Goal: Task Accomplishment & Management: Complete application form

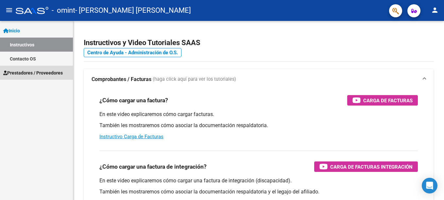
click at [31, 68] on link "Prestadores / Proveedores" at bounding box center [36, 73] width 73 height 14
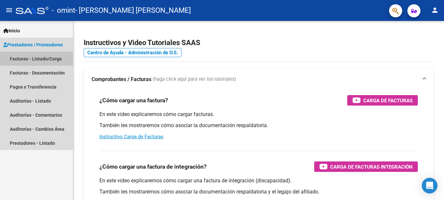
click at [31, 57] on link "Facturas - Listado/Carga" at bounding box center [36, 59] width 73 height 14
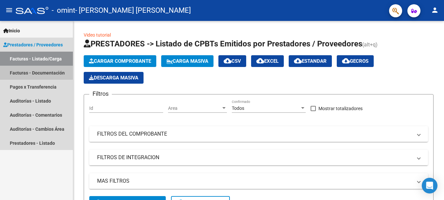
click at [31, 72] on link "Facturas - Documentación" at bounding box center [36, 73] width 73 height 14
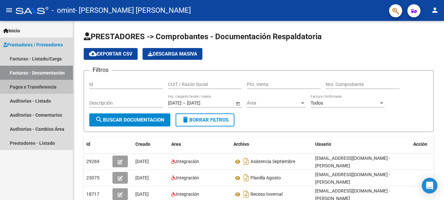
click at [34, 85] on link "Pagos x Transferencia" at bounding box center [36, 87] width 73 height 14
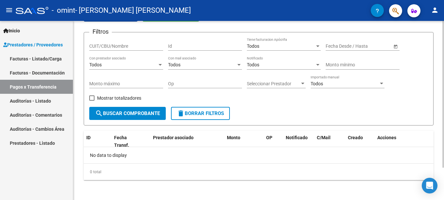
scroll to position [40, 0]
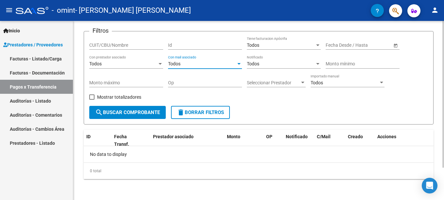
click at [187, 66] on div "Todos" at bounding box center [202, 64] width 68 height 6
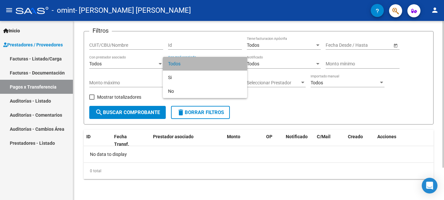
click at [187, 66] on span "Todos" at bounding box center [205, 64] width 74 height 14
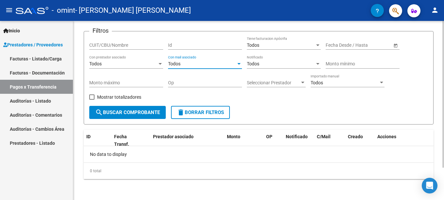
click at [262, 82] on span "Seleccionar Prestador" at bounding box center [273, 83] width 53 height 6
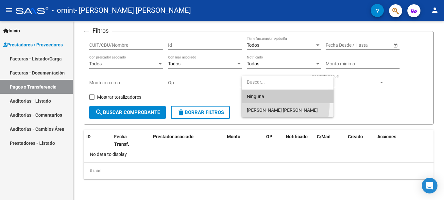
click at [261, 104] on span "[PERSON_NAME] [PERSON_NAME]" at bounding box center [287, 110] width 81 height 14
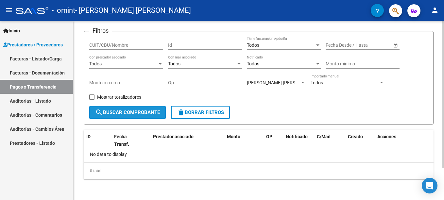
click at [166, 112] on button "search Buscar Comprobante" at bounding box center [127, 112] width 77 height 13
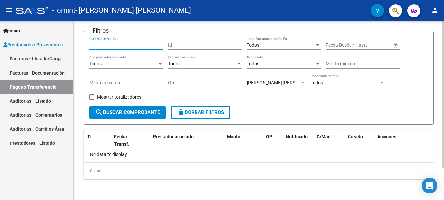
click at [129, 47] on input "CUIT/CBU/Nombre" at bounding box center [126, 46] width 74 height 6
type input "27401464382"
click at [134, 116] on button "search Buscar Comprobante" at bounding box center [127, 112] width 77 height 13
click at [26, 71] on link "Facturas - Documentación" at bounding box center [36, 73] width 73 height 14
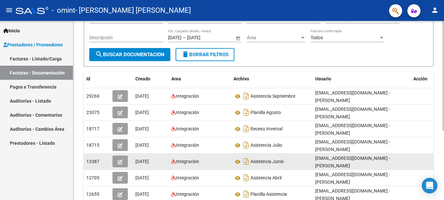
scroll to position [98, 0]
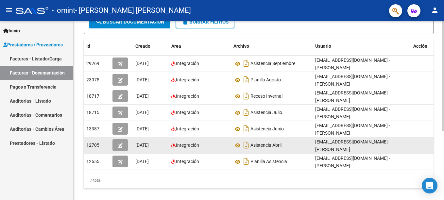
click at [123, 147] on button "button" at bounding box center [120, 145] width 15 height 12
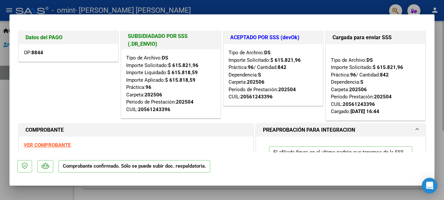
type input "$ 0,00"
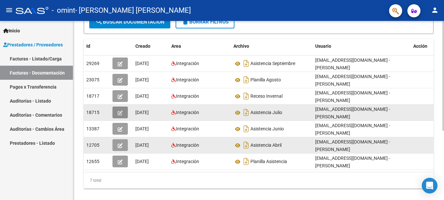
click at [120, 111] on icon "button" at bounding box center [120, 113] width 5 height 5
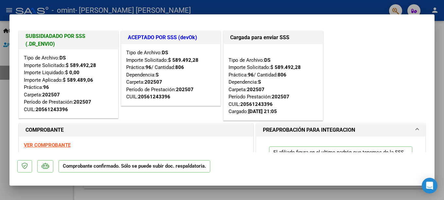
type input "$ 0,00"
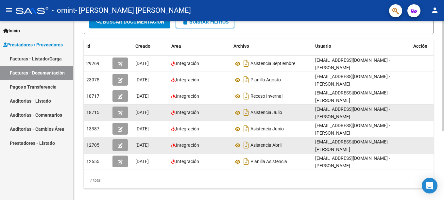
click at [122, 113] on icon "button" at bounding box center [120, 113] width 5 height 5
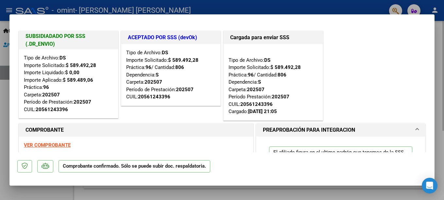
type input "$ 0,00"
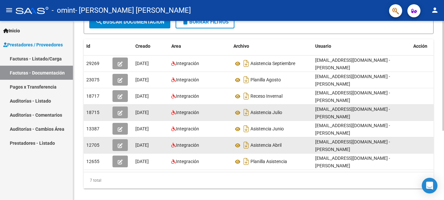
click at [125, 146] on button "button" at bounding box center [120, 145] width 15 height 12
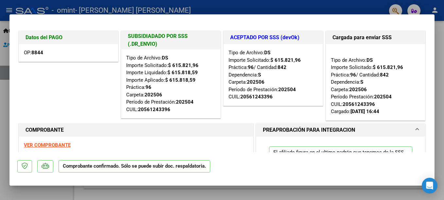
type input "$ 0,00"
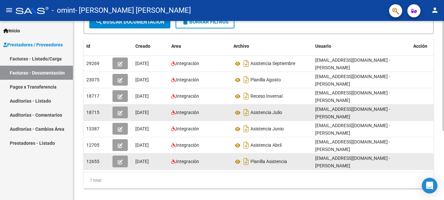
click at [122, 160] on icon "button" at bounding box center [120, 162] width 5 height 5
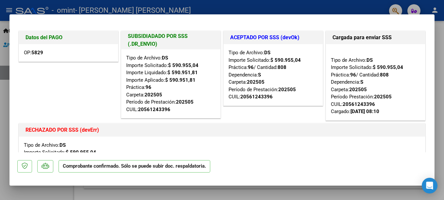
type input "$ 0,00"
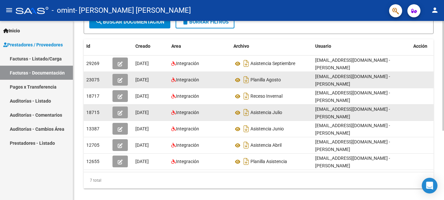
click at [122, 86] on datatable-body-cell at bounding box center [121, 80] width 23 height 16
click at [122, 83] on span "button" at bounding box center [120, 80] width 5 height 6
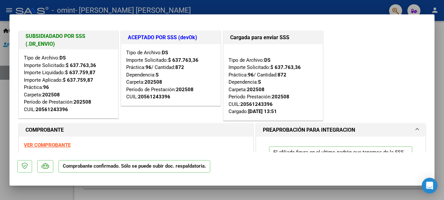
type input "$ 0,00"
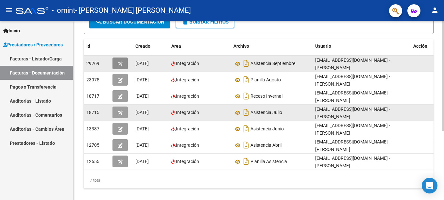
click at [126, 68] on button "button" at bounding box center [120, 64] width 15 height 12
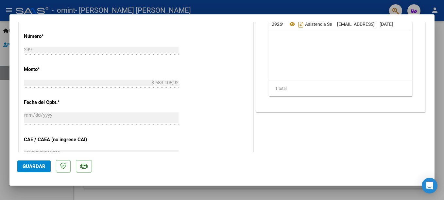
scroll to position [327, 0]
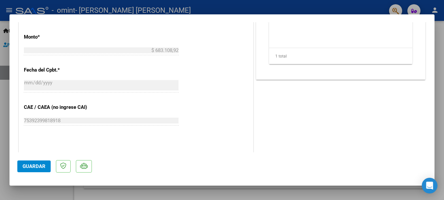
type input "$ 0,00"
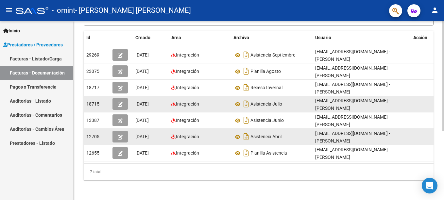
scroll to position [113, 0]
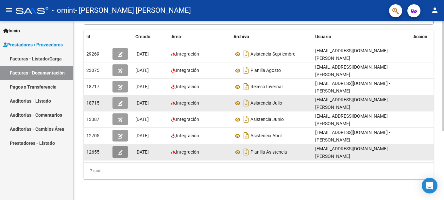
click at [121, 150] on icon "button" at bounding box center [120, 152] width 5 height 5
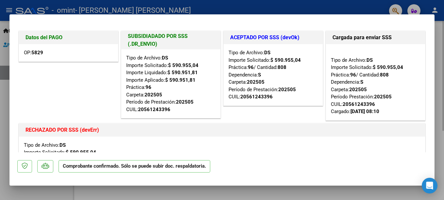
type input "$ 0,00"
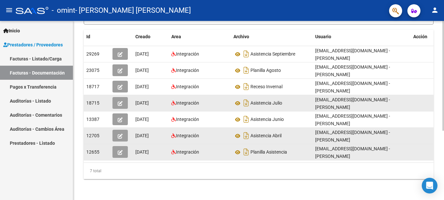
click at [124, 134] on button "button" at bounding box center [120, 136] width 15 height 12
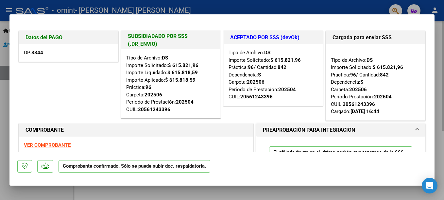
type input "$ 0,00"
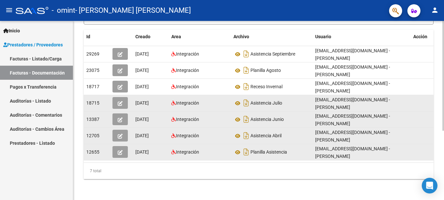
click at [123, 114] on button "button" at bounding box center [120, 119] width 15 height 12
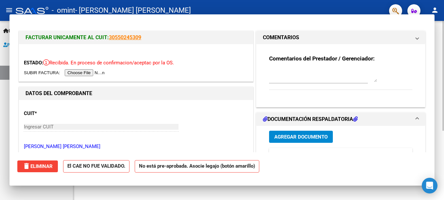
type input "$ 0,00"
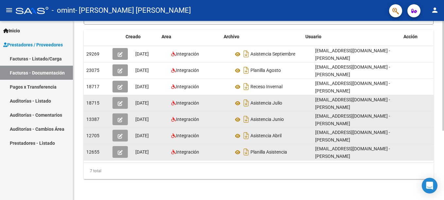
scroll to position [0, 10]
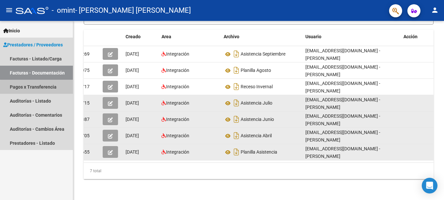
click at [44, 90] on link "Pagos x Transferencia" at bounding box center [36, 87] width 73 height 14
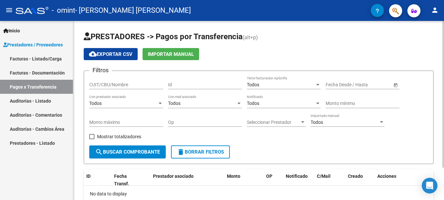
click at [333, 97] on div "Monto mínimo" at bounding box center [363, 101] width 74 height 13
click at [336, 81] on div "Fecha inicio – Fecha fin Fecha Desde / Hasta" at bounding box center [359, 82] width 66 height 13
click at [395, 82] on span "Open calendar" at bounding box center [396, 85] width 16 height 16
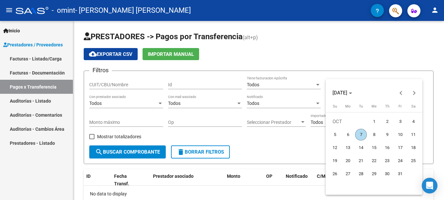
click at [401, 120] on span "3" at bounding box center [400, 122] width 12 height 12
type input "[DATE]"
click at [296, 150] on div at bounding box center [222, 100] width 444 height 200
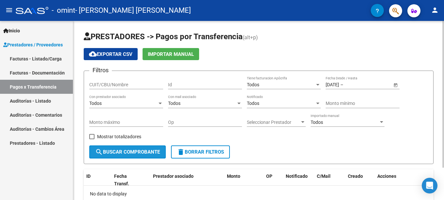
click at [143, 154] on span "search Buscar Comprobante" at bounding box center [127, 152] width 65 height 6
click at [291, 126] on div "Seleccionar Prestador Seleccionar Prestador" at bounding box center [276, 120] width 59 height 13
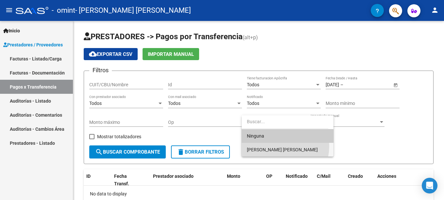
click at [271, 146] on span "[PERSON_NAME] [PERSON_NAME]" at bounding box center [287, 150] width 81 height 14
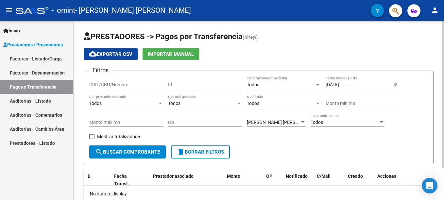
click at [139, 145] on div "Mostrar totalizadores" at bounding box center [117, 138] width 57 height 13
click at [138, 147] on button "search Buscar Comprobante" at bounding box center [127, 152] width 77 height 13
click at [307, 122] on app-drop-down-list "[PERSON_NAME] [PERSON_NAME] Seleccionar Prestador" at bounding box center [279, 123] width 64 height 19
click at [312, 122] on span "Todos" at bounding box center [317, 122] width 12 height 5
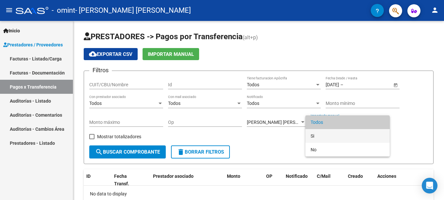
click at [313, 135] on span "Si" at bounding box center [348, 136] width 74 height 14
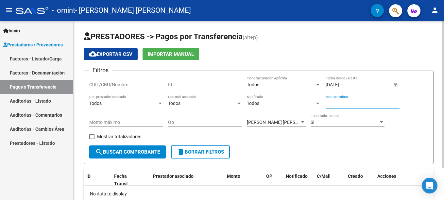
click at [336, 104] on input "Monto mínimo" at bounding box center [363, 104] width 74 height 6
type input "681645.88"
click at [304, 99] on div "Todos Notificado" at bounding box center [284, 101] width 74 height 13
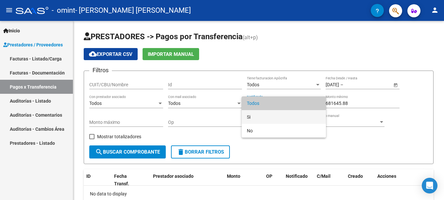
click at [264, 119] on span "Si" at bounding box center [284, 117] width 74 height 14
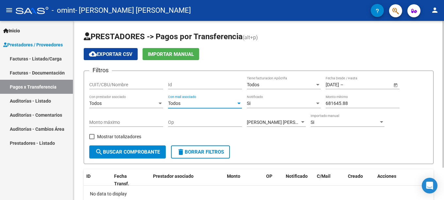
click at [207, 105] on div "Todos" at bounding box center [202, 104] width 68 height 6
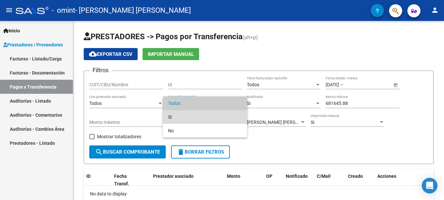
click at [190, 118] on span "Si" at bounding box center [205, 117] width 74 height 14
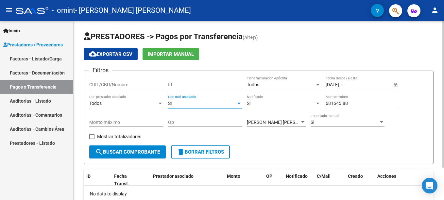
click at [181, 105] on div "Si" at bounding box center [202, 104] width 68 height 6
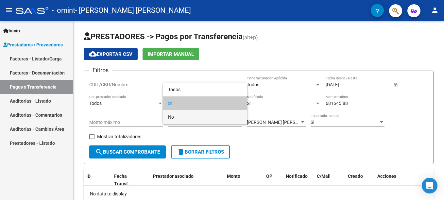
click at [182, 117] on span "No" at bounding box center [205, 117] width 74 height 14
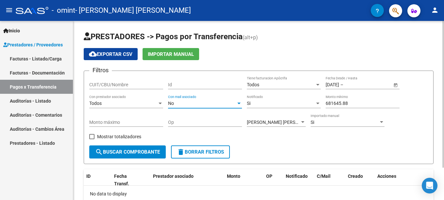
click at [126, 104] on div "Todos" at bounding box center [123, 104] width 68 height 6
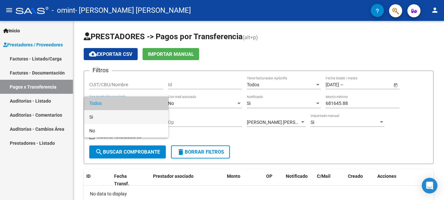
click at [121, 121] on span "Si" at bounding box center [126, 117] width 74 height 14
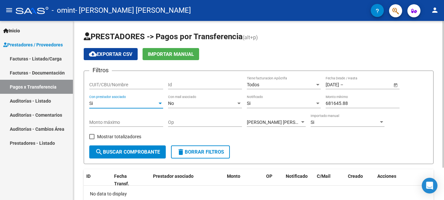
click at [125, 106] on div "Si" at bounding box center [123, 104] width 68 height 6
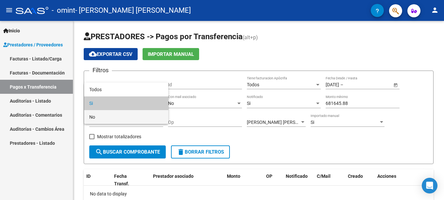
click at [118, 114] on span "No" at bounding box center [126, 117] width 74 height 14
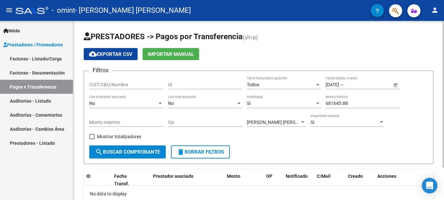
click at [118, 118] on div "Monto máximo" at bounding box center [126, 120] width 74 height 13
click at [183, 122] on input "Op" at bounding box center [205, 123] width 74 height 6
click at [126, 84] on input "CUIT/CBU/Nombre" at bounding box center [126, 85] width 74 height 6
type input "27401464382"
click at [262, 84] on div "Todos" at bounding box center [281, 85] width 68 height 6
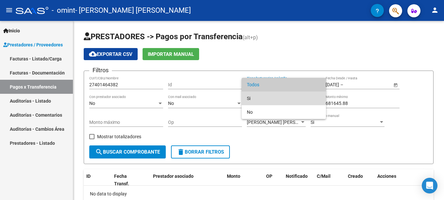
click at [257, 104] on span "Si" at bounding box center [284, 99] width 74 height 14
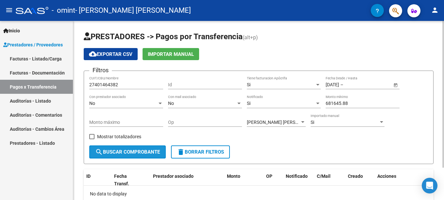
click at [139, 150] on span "search Buscar Comprobante" at bounding box center [127, 152] width 65 height 6
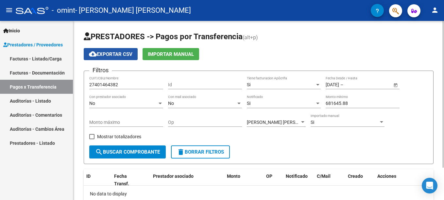
click at [124, 52] on span "cloud_download Exportar CSV" at bounding box center [110, 54] width 43 height 6
click at [232, 53] on div "cloud_download Exportar CSV Importar Manual" at bounding box center [259, 54] width 350 height 12
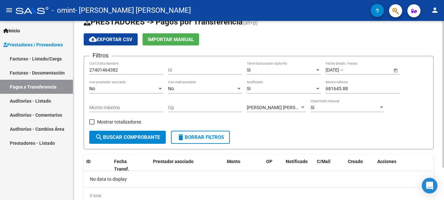
scroll to position [40, 0]
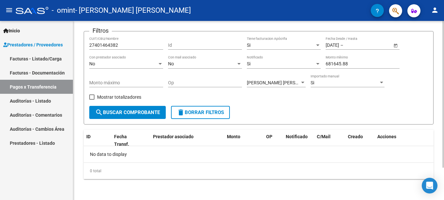
click at [184, 109] on mat-icon "delete" at bounding box center [181, 113] width 8 height 8
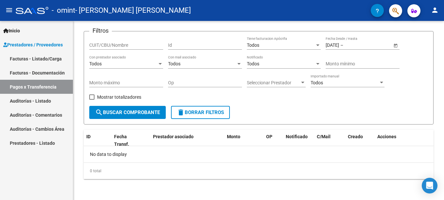
click at [44, 70] on link "Facturas - Documentación" at bounding box center [36, 73] width 73 height 14
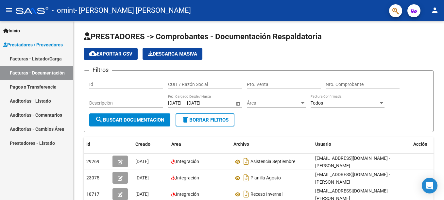
click at [53, 61] on link "Facturas - Listado/Carga" at bounding box center [36, 59] width 73 height 14
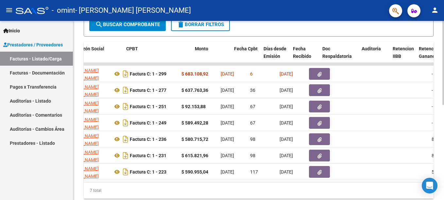
scroll to position [0, 187]
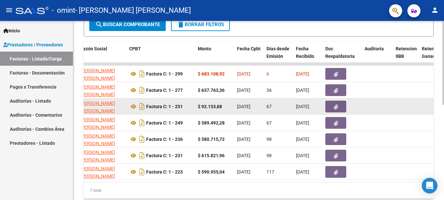
click at [334, 107] on icon "button" at bounding box center [336, 107] width 4 height 5
